Goal: Check status: Check status

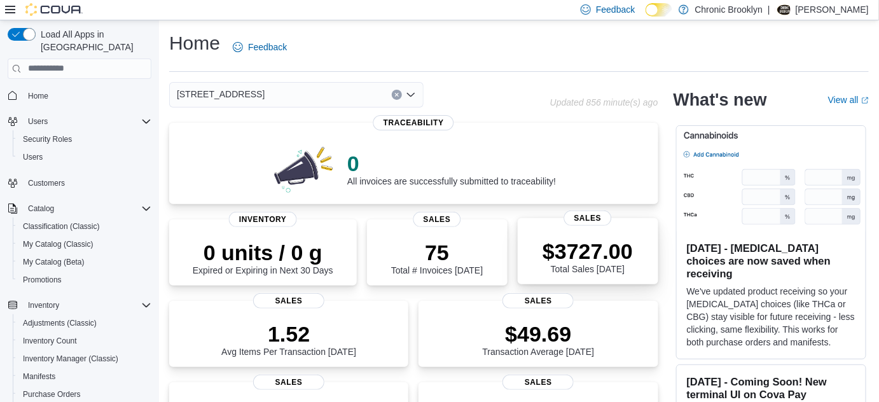
click at [608, 249] on p "$3727.00" at bounding box center [588, 251] width 90 height 25
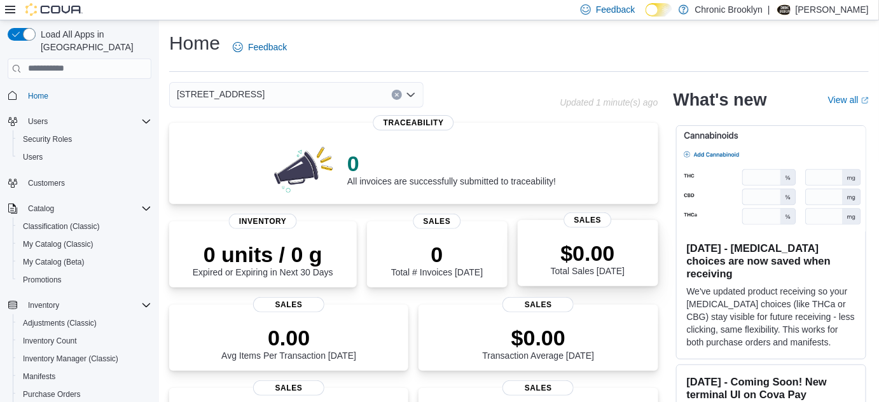
click at [571, 251] on p "$0.00" at bounding box center [588, 253] width 74 height 25
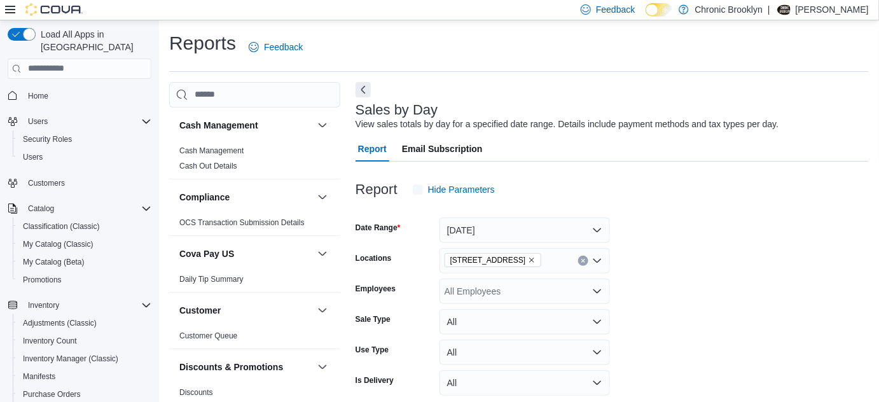
scroll to position [29, 0]
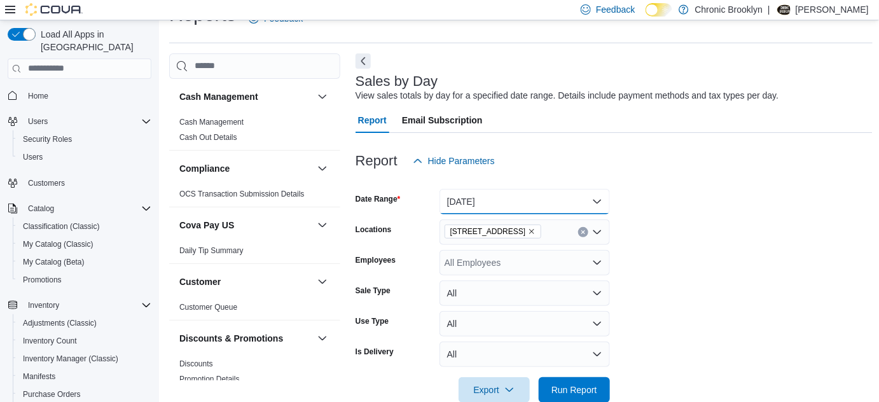
click at [558, 203] on button "Today" at bounding box center [525, 201] width 171 height 25
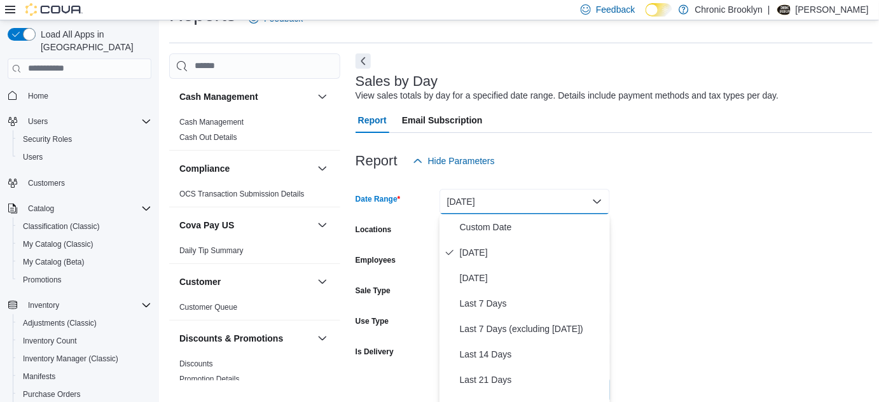
scroll to position [31, 0]
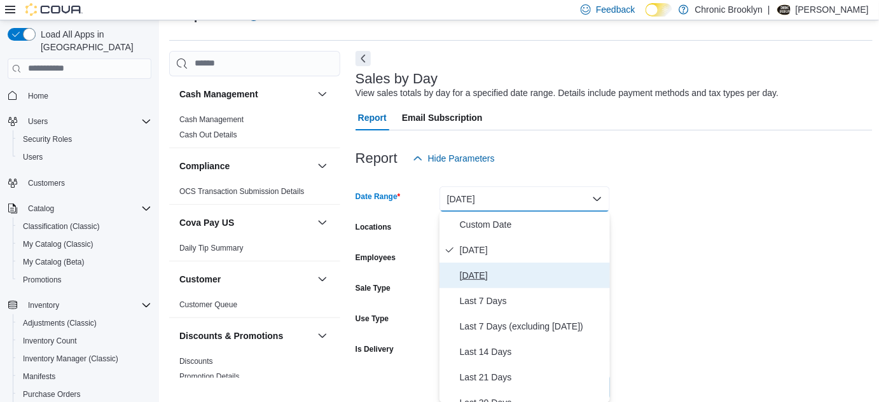
click at [499, 277] on span "Yesterday" at bounding box center [532, 275] width 145 height 15
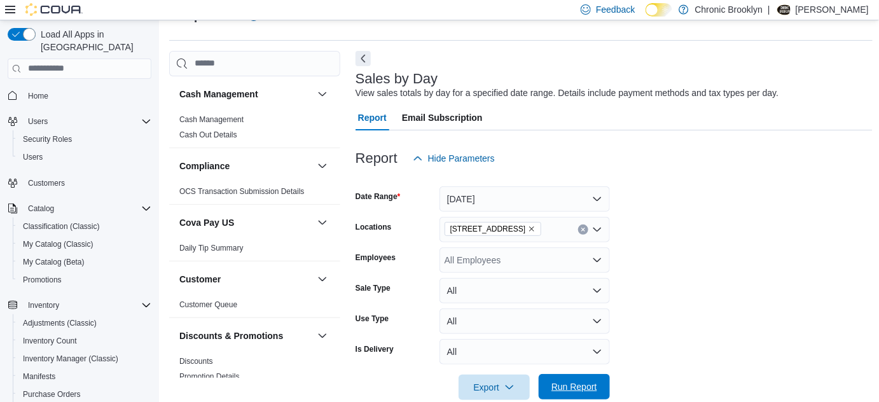
click at [580, 391] on span "Run Report" at bounding box center [575, 387] width 46 height 13
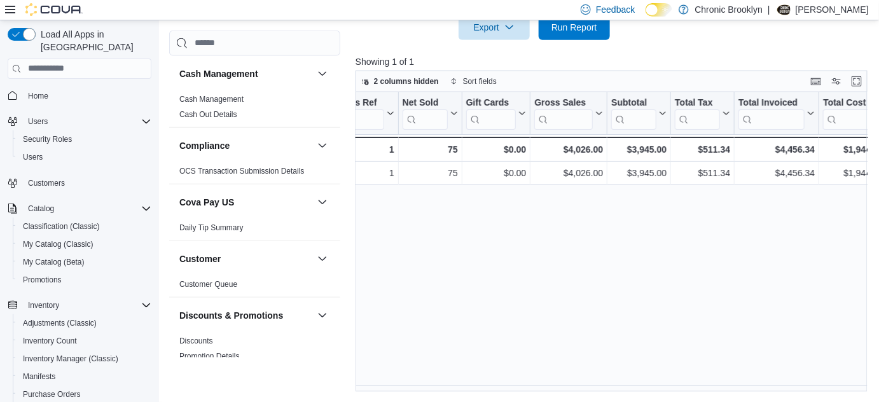
scroll to position [0, 231]
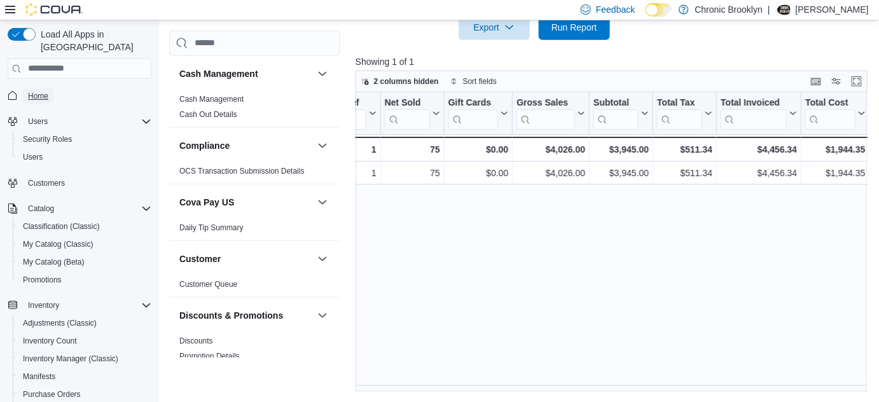
click at [45, 91] on span "Home" at bounding box center [38, 96] width 20 height 10
